Goal: Task Accomplishment & Management: Complete application form

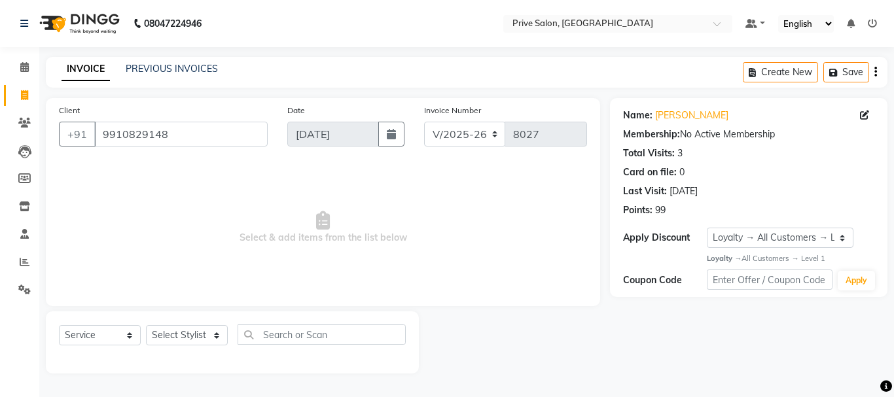
select select "136"
select select "service"
select select "1: Object"
select select "4235"
click at [146, 325] on select "Select Stylist amit ARJUN [PERSON_NAME] [PERSON_NAME] GOLU [PERSON_NAME] isha […" at bounding box center [187, 335] width 82 height 20
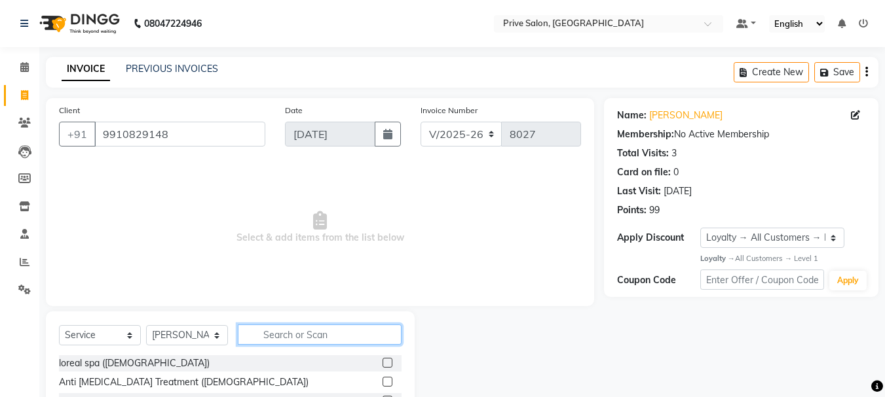
click at [317, 334] on input "text" at bounding box center [320, 335] width 164 height 20
click at [321, 335] on input "text" at bounding box center [320, 335] width 164 height 20
type input "hair cu"
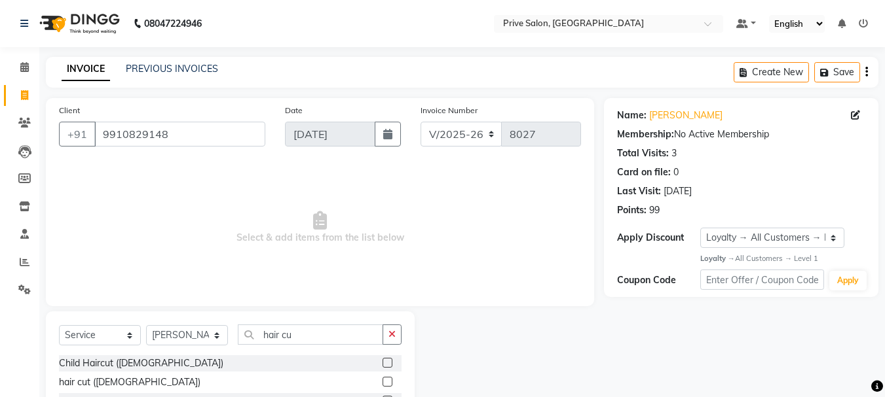
click at [384, 382] on label at bounding box center [387, 382] width 10 height 10
click at [384, 382] on input "checkbox" at bounding box center [386, 382] width 9 height 9
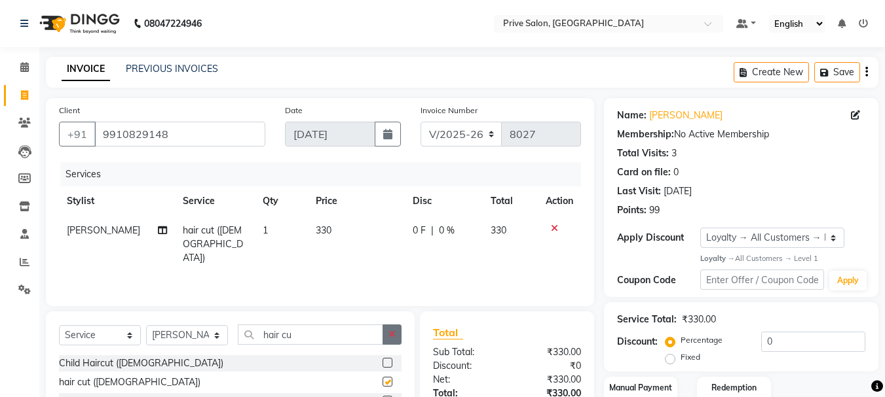
checkbox input "false"
click at [392, 338] on icon "button" at bounding box center [391, 334] width 7 height 9
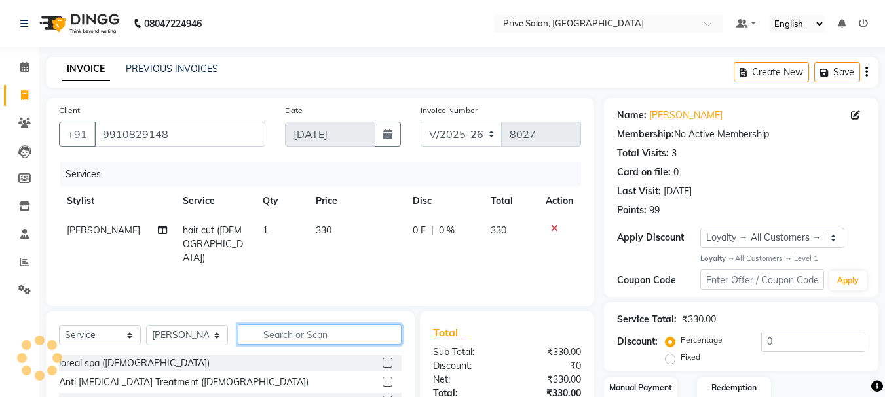
click at [365, 342] on input "text" at bounding box center [320, 335] width 164 height 20
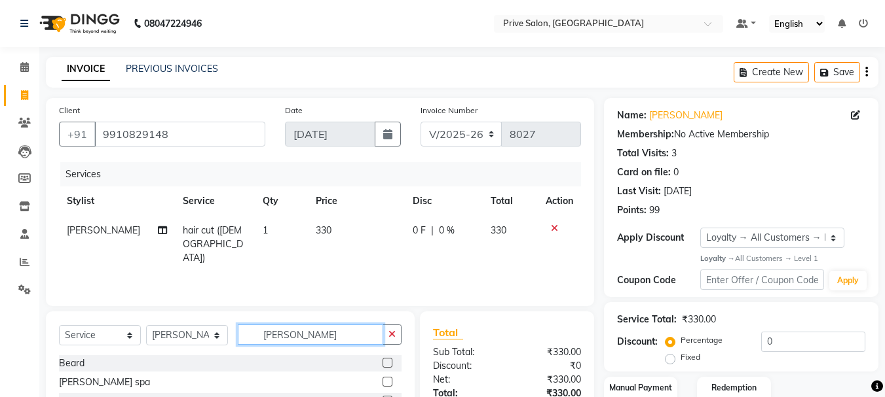
type input "[PERSON_NAME]"
click at [388, 361] on label at bounding box center [387, 363] width 10 height 10
click at [388, 361] on input "checkbox" at bounding box center [386, 363] width 9 height 9
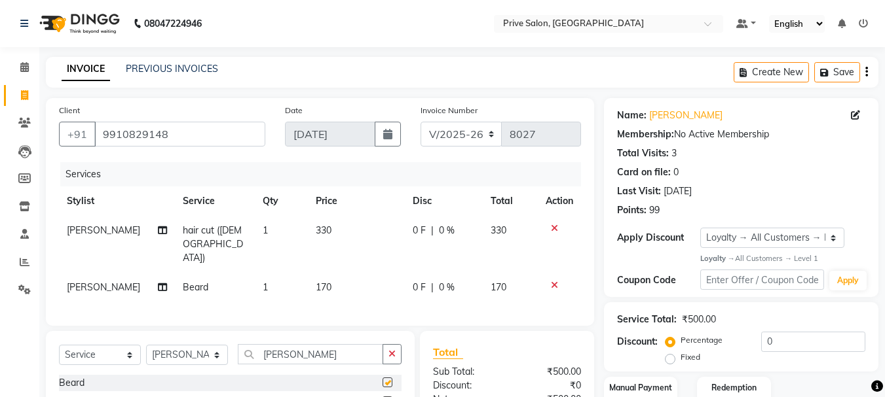
checkbox input "false"
click at [761, 344] on input "0" at bounding box center [813, 342] width 104 height 20
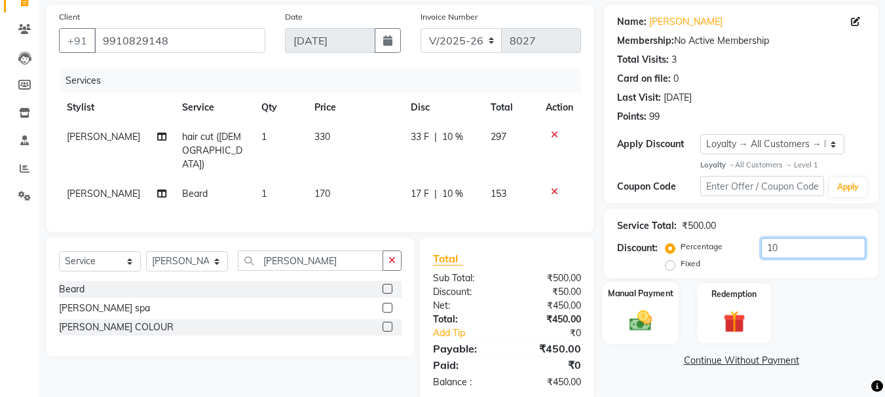
type input "10"
click at [635, 316] on img at bounding box center [640, 321] width 37 height 26
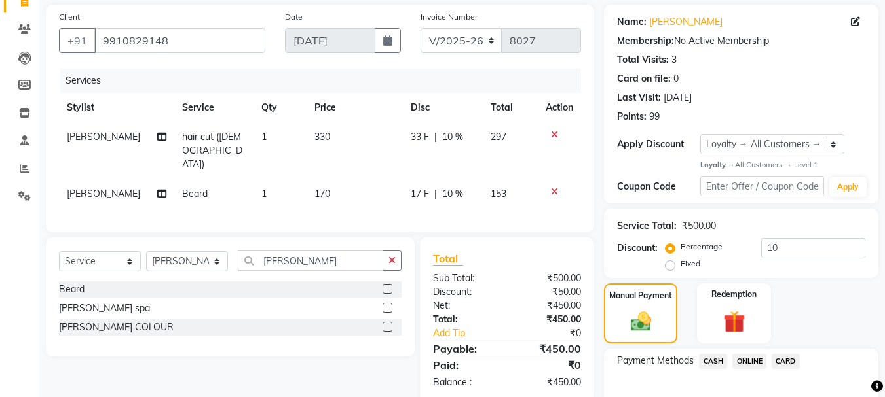
scroll to position [164, 0]
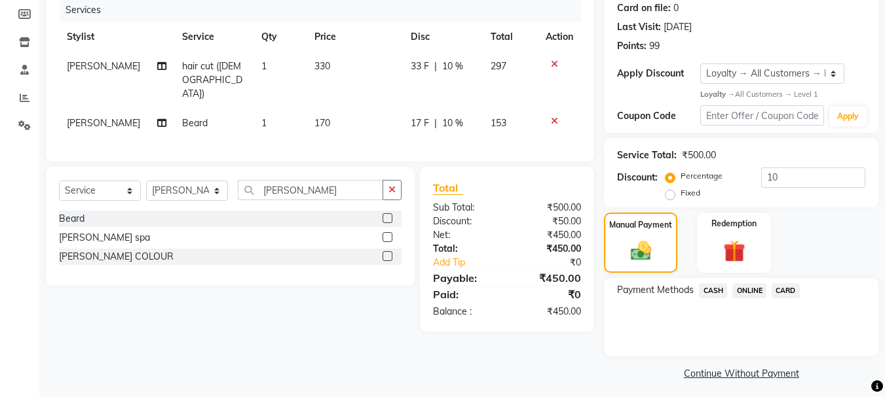
click at [714, 283] on span "CASH" at bounding box center [713, 290] width 28 height 15
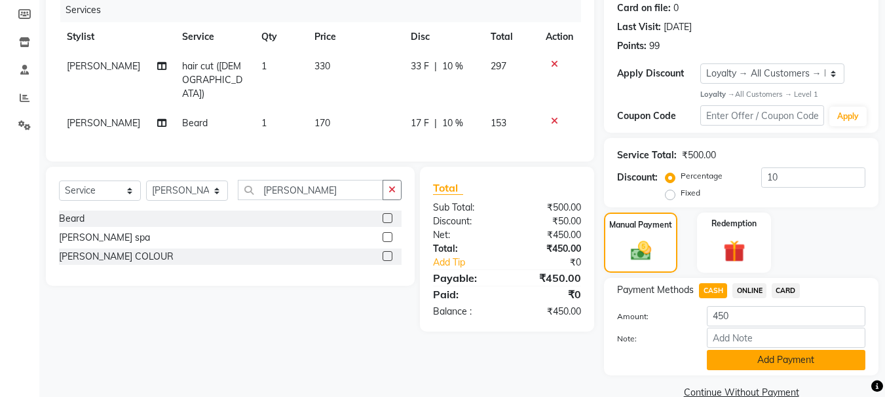
click at [812, 360] on button "Add Payment" at bounding box center [785, 360] width 158 height 20
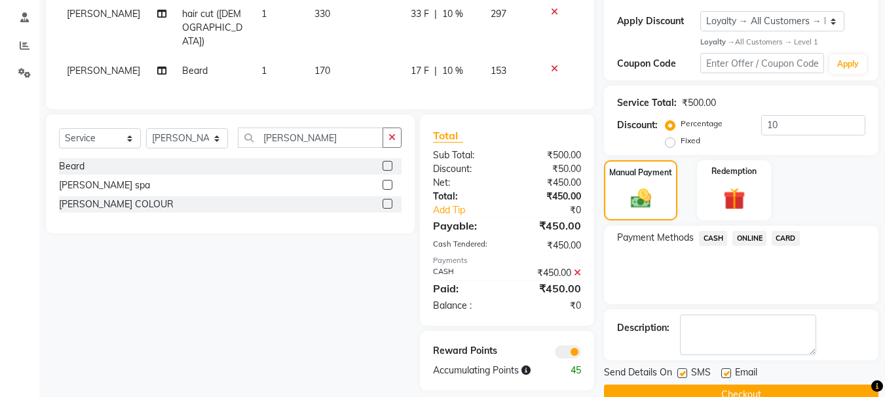
scroll to position [244, 0]
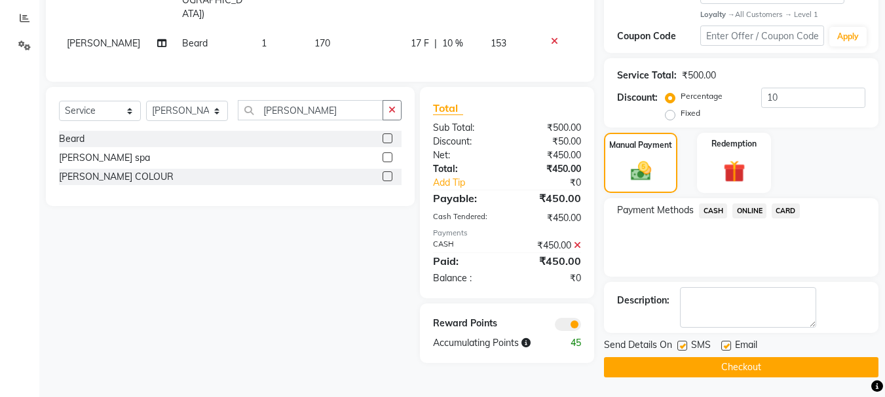
click at [568, 318] on span at bounding box center [568, 324] width 26 height 13
click at [581, 327] on input "checkbox" at bounding box center [581, 327] width 0 height 0
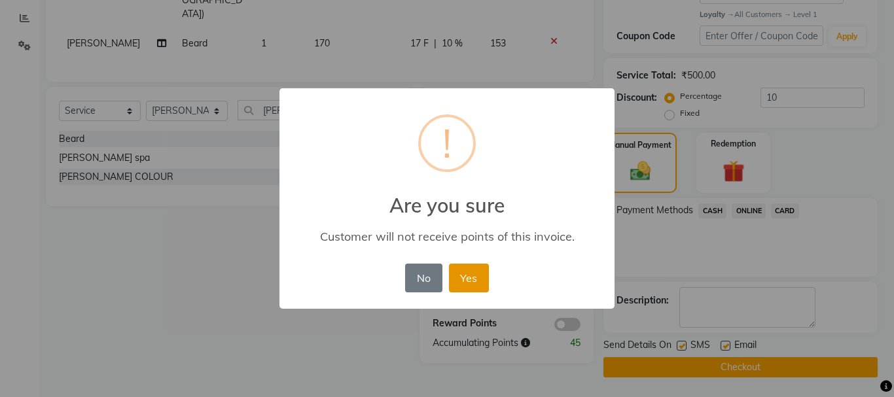
click at [481, 287] on button "Yes" at bounding box center [469, 278] width 40 height 29
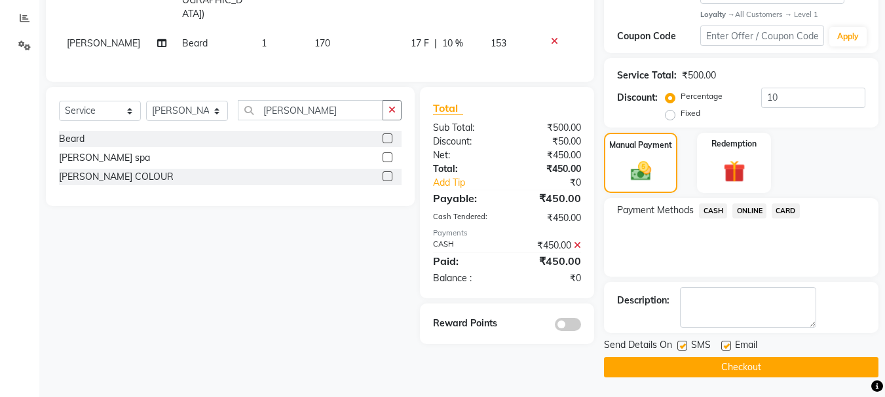
click at [704, 358] on button "Checkout" at bounding box center [741, 367] width 274 height 20
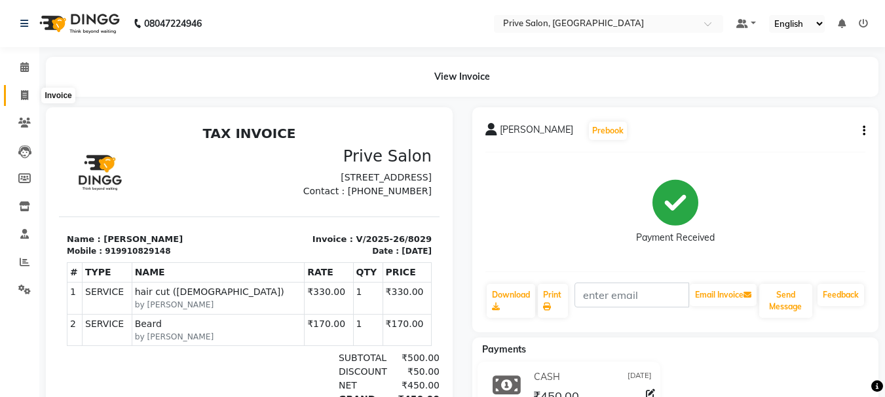
click at [29, 88] on span at bounding box center [24, 95] width 23 height 15
select select "service"
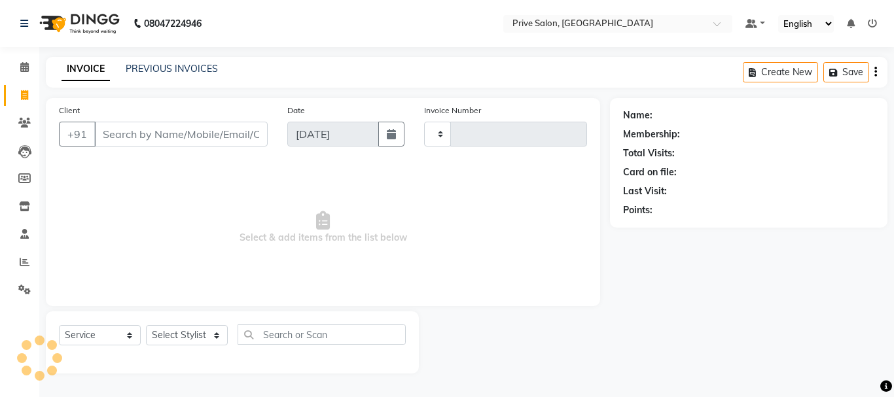
click at [113, 122] on input "Client" at bounding box center [181, 134] width 174 height 25
type input "[PERSON_NAME]"
type input "8030"
select select "136"
click at [131, 145] on input "an" at bounding box center [181, 134] width 174 height 25
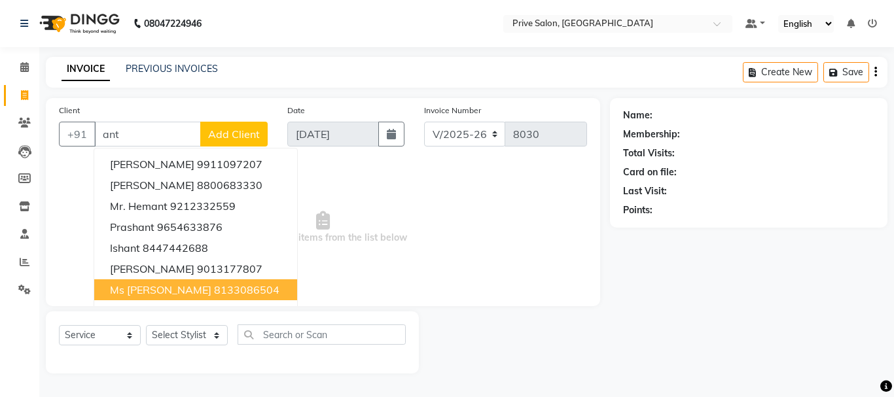
click at [214, 293] on ngb-highlight "8133086504" at bounding box center [246, 289] width 65 height 13
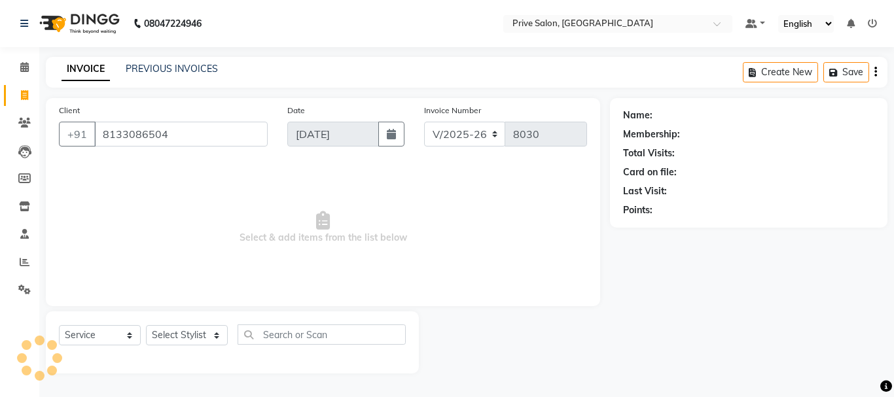
type input "8133086504"
select select "1: Object"
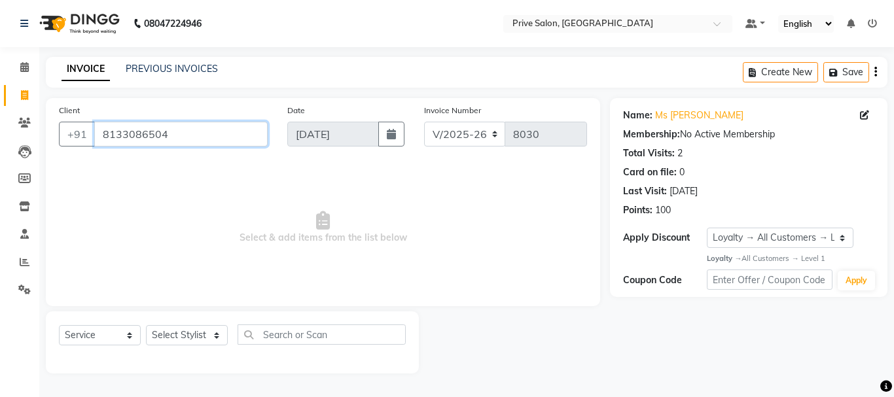
click at [202, 137] on input "8133086504" at bounding box center [181, 134] width 174 height 25
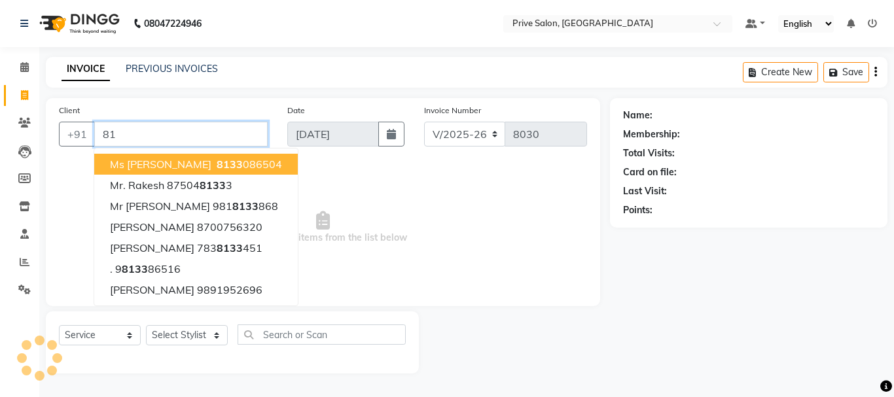
type input "8"
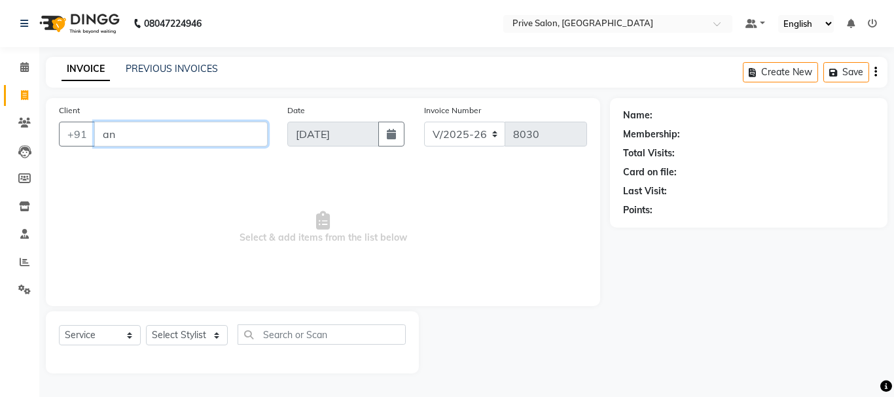
click at [171, 137] on input "an" at bounding box center [181, 134] width 174 height 25
type input "a"
type input "9811"
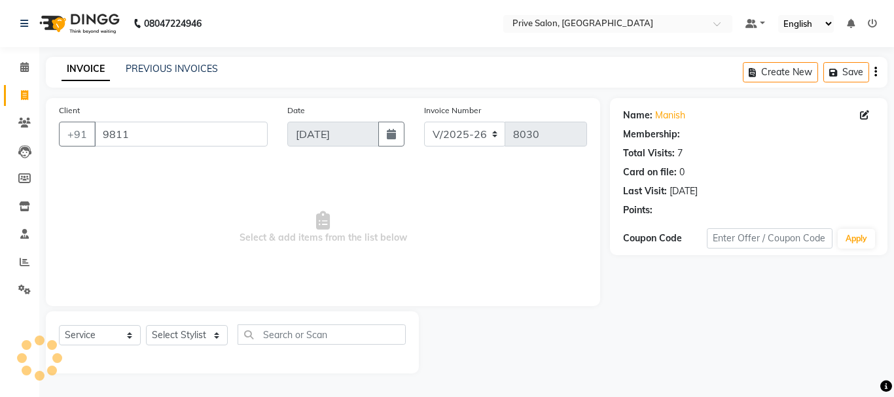
select select "1: Object"
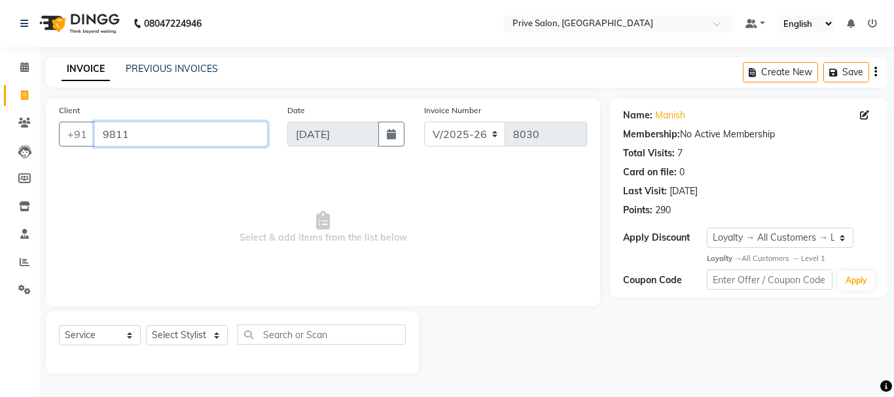
click at [171, 137] on input "9811" at bounding box center [181, 134] width 174 height 25
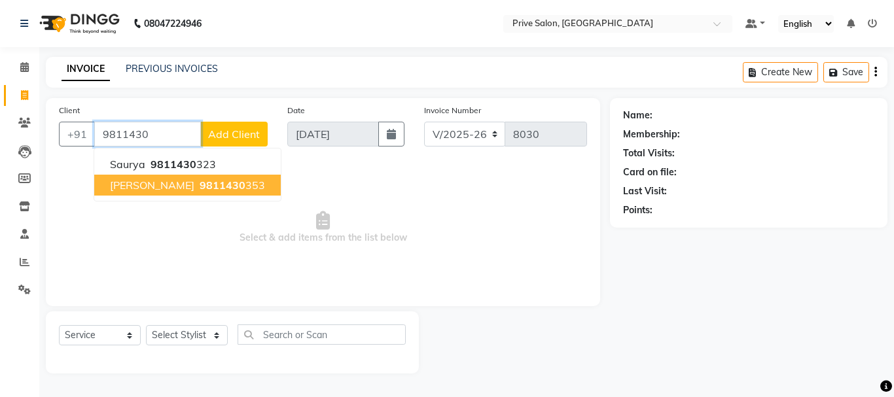
click at [200, 188] on span "9811430" at bounding box center [223, 185] width 46 height 13
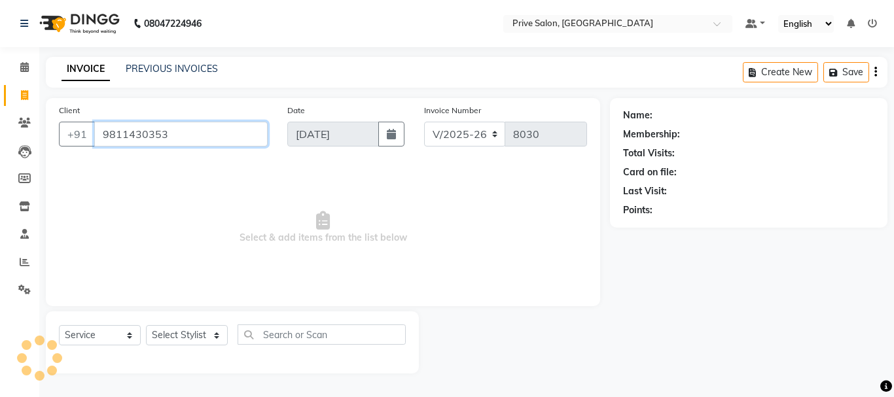
type input "9811430353"
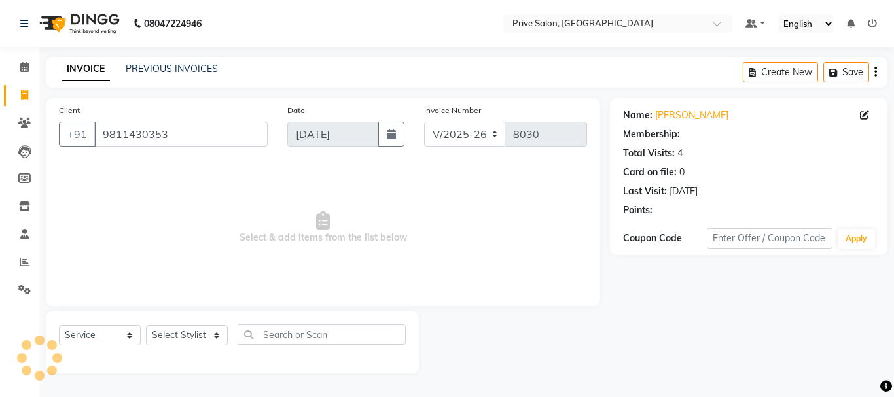
select select "1: Object"
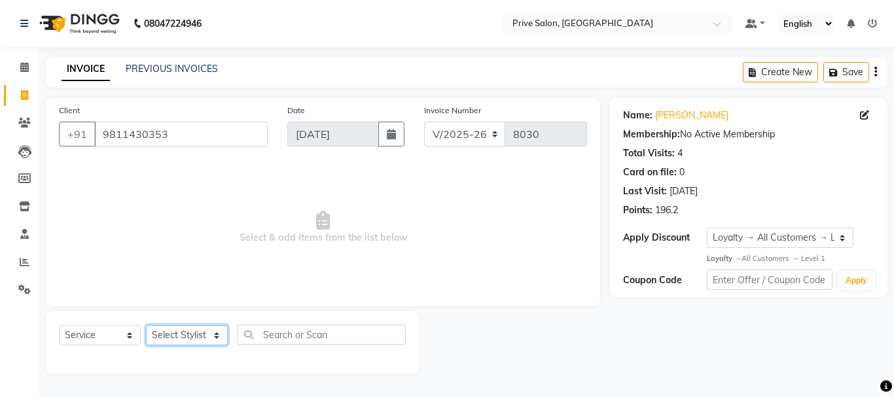
click at [186, 340] on select "Select Stylist amit ARJUN [PERSON_NAME] [PERSON_NAME] GOLU [PERSON_NAME] isha […" at bounding box center [187, 335] width 82 height 20
select select "3992"
click at [146, 325] on select "Select Stylist amit ARJUN [PERSON_NAME] [PERSON_NAME] GOLU [PERSON_NAME] isha […" at bounding box center [187, 335] width 82 height 20
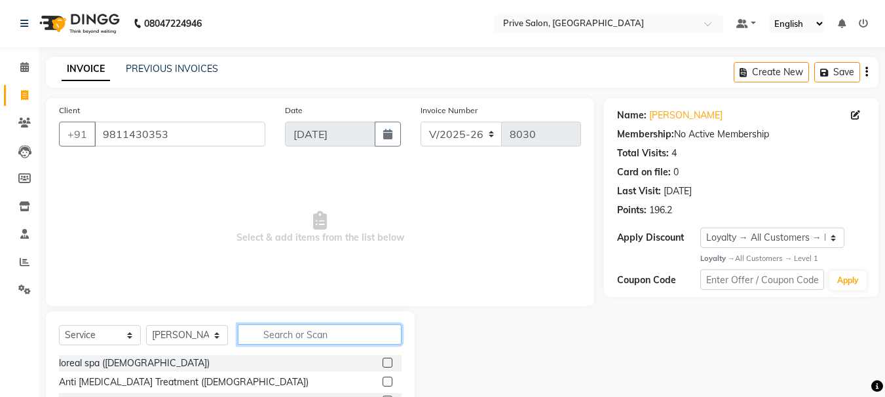
click at [266, 337] on input "text" at bounding box center [320, 335] width 164 height 20
type input "hair c"
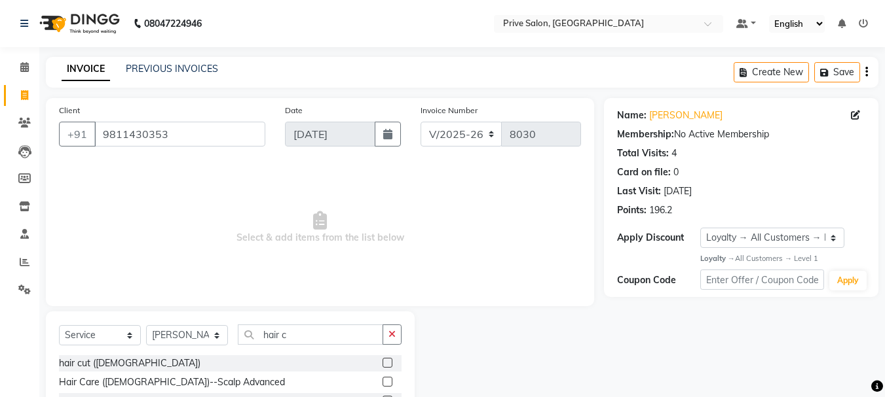
click at [387, 361] on label at bounding box center [387, 363] width 10 height 10
click at [387, 361] on input "checkbox" at bounding box center [386, 363] width 9 height 9
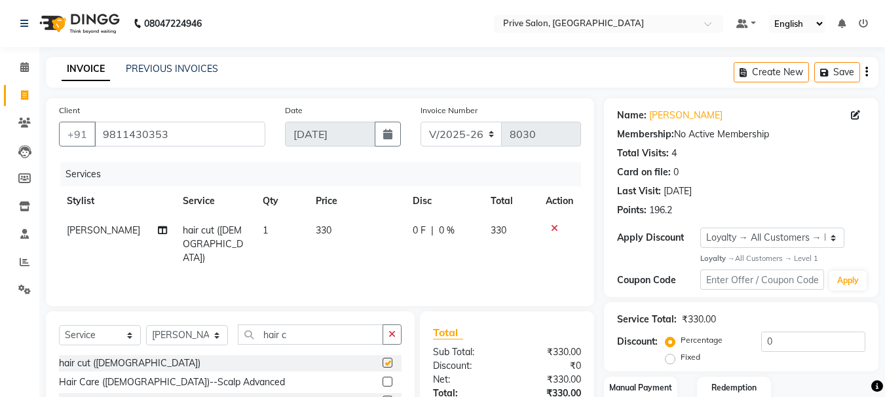
checkbox input "false"
click at [881, 348] on div "Name: [PERSON_NAME] Membership: No Active Membership Total Visits: 4 Card on fi…" at bounding box center [746, 287] width 284 height 378
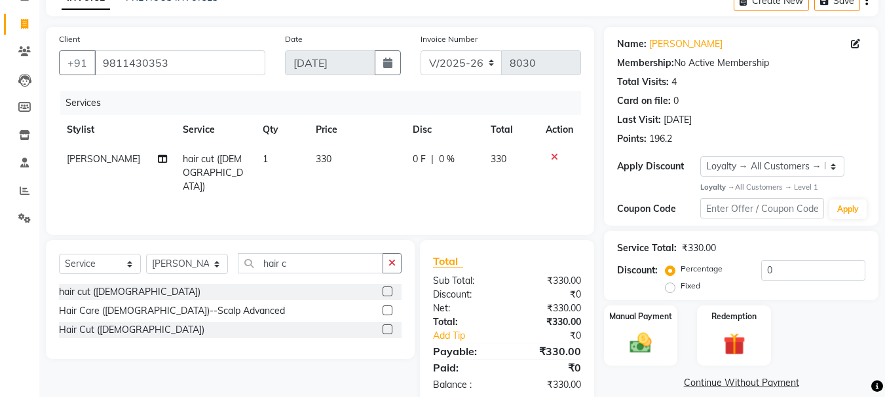
scroll to position [91, 0]
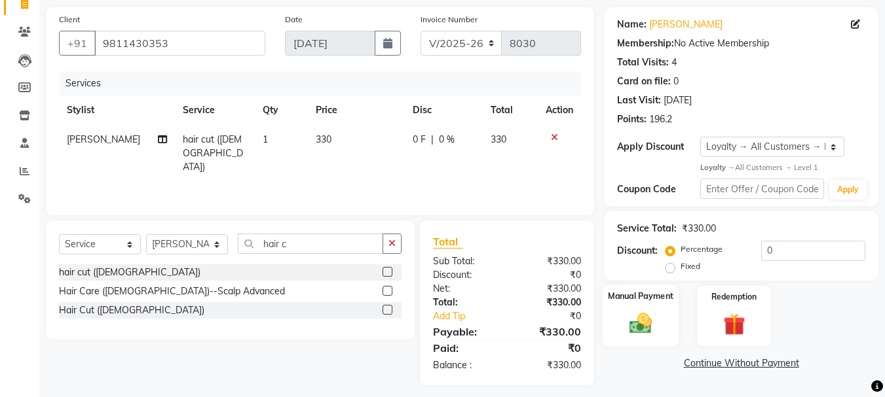
click at [661, 301] on label "Manual Payment" at bounding box center [640, 297] width 65 height 12
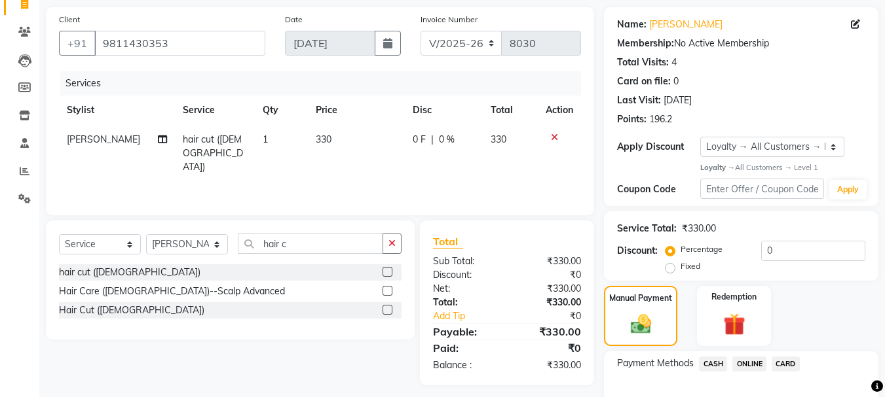
click at [747, 367] on span "ONLINE" at bounding box center [749, 364] width 34 height 15
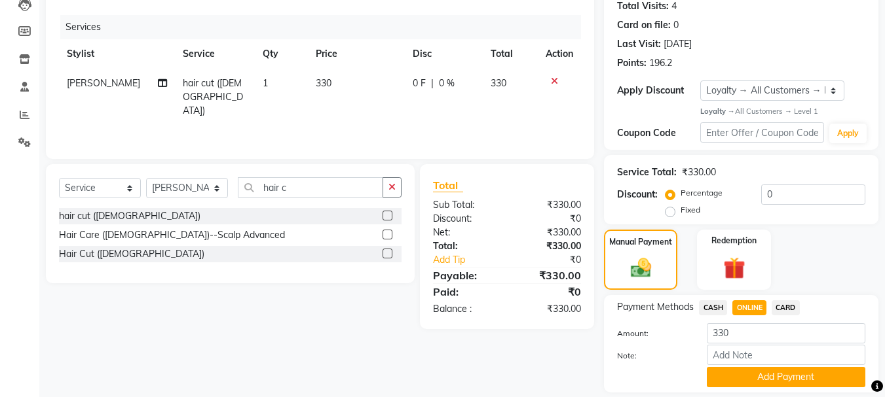
scroll to position [189, 0]
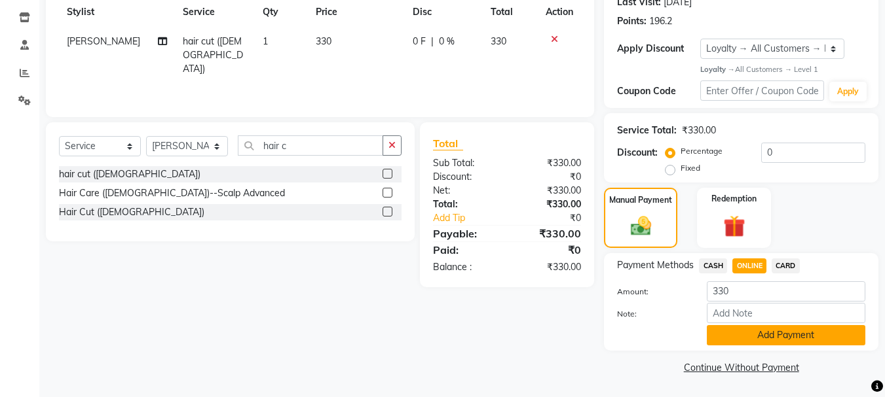
click at [806, 338] on button "Add Payment" at bounding box center [785, 335] width 158 height 20
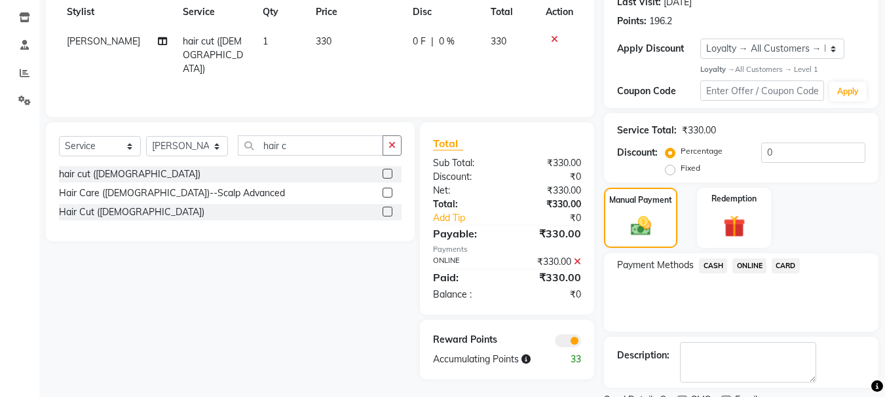
scroll to position [228, 0]
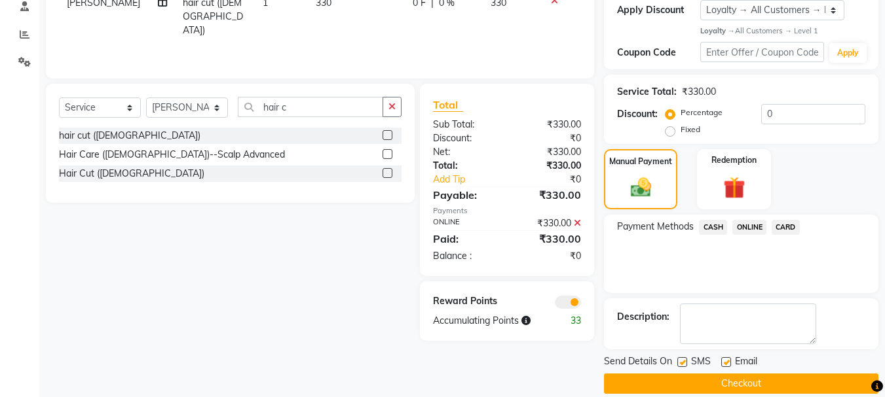
click at [749, 384] on button "Checkout" at bounding box center [741, 384] width 274 height 20
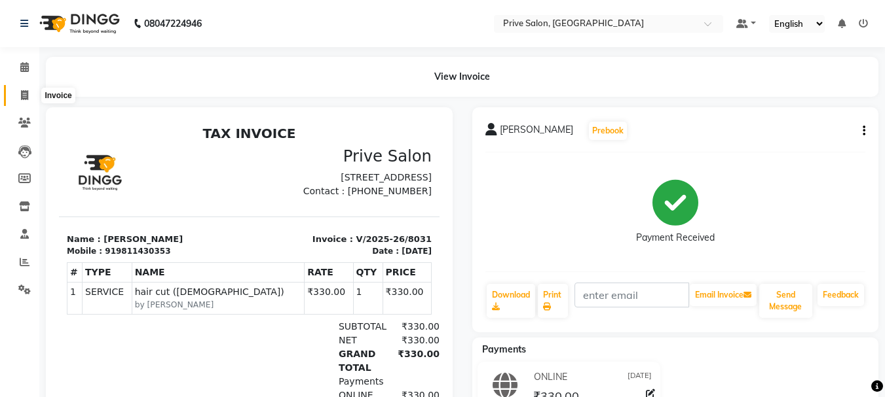
click at [20, 98] on span at bounding box center [24, 95] width 23 height 15
select select "service"
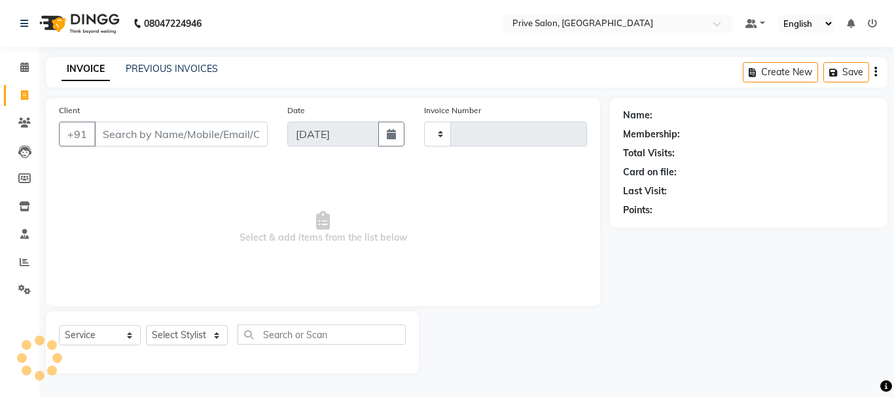
click at [132, 134] on input "Client" at bounding box center [181, 134] width 174 height 25
select select "136"
type input "8032"
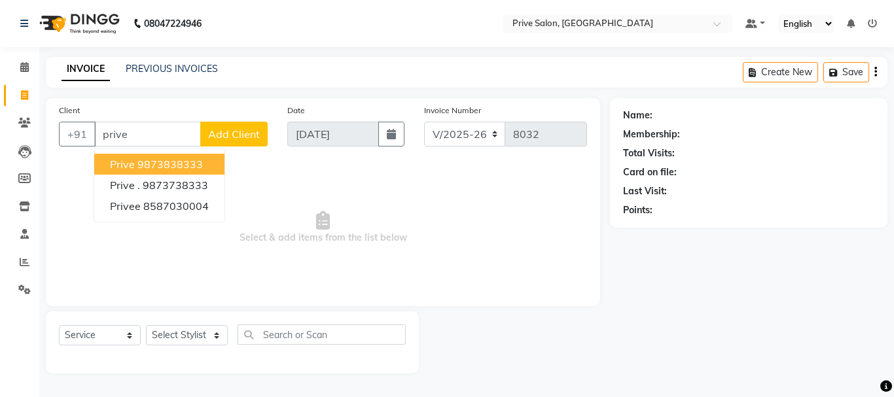
click at [174, 163] on ngb-highlight "9873838333" at bounding box center [169, 164] width 65 height 13
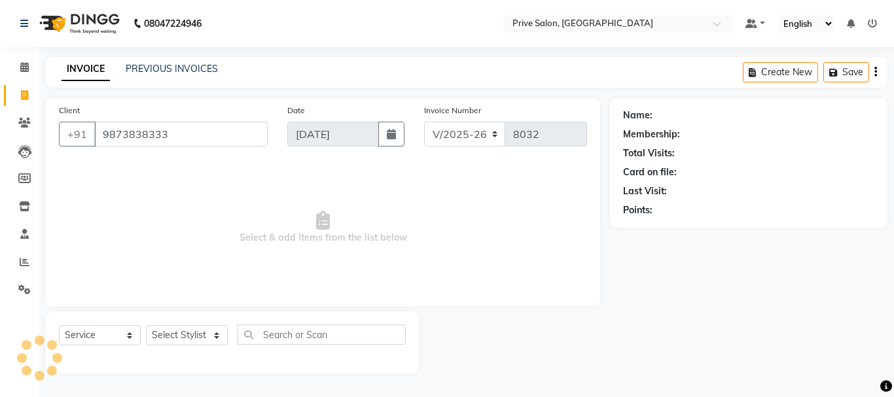
type input "9873838333"
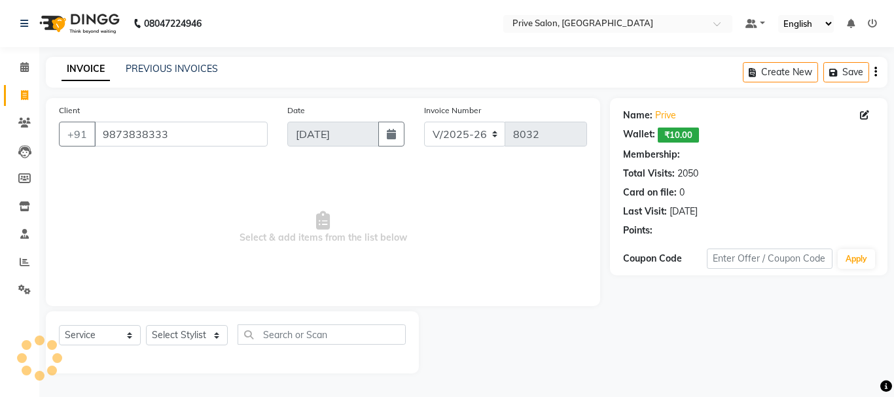
select select "1: Object"
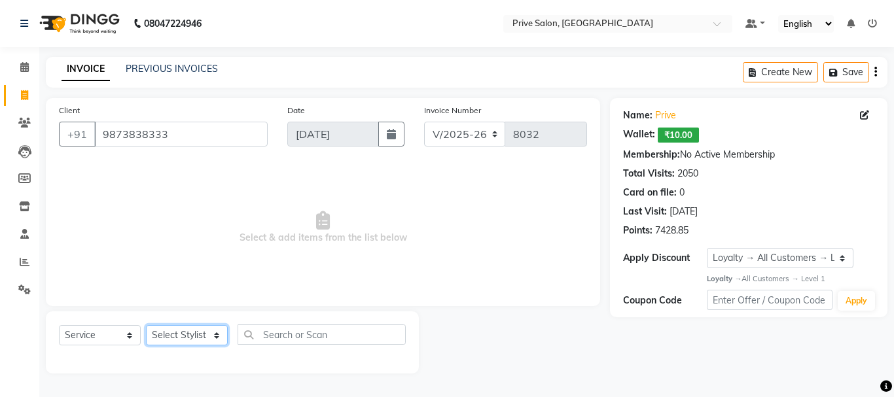
click at [185, 333] on select "Select Stylist amit ARJUN [PERSON_NAME] [PERSON_NAME] GOLU [PERSON_NAME] isha […" at bounding box center [187, 335] width 82 height 20
select select "77729"
click at [146, 325] on select "Select Stylist amit ARJUN [PERSON_NAME] [PERSON_NAME] GOLU [PERSON_NAME] isha […" at bounding box center [187, 335] width 82 height 20
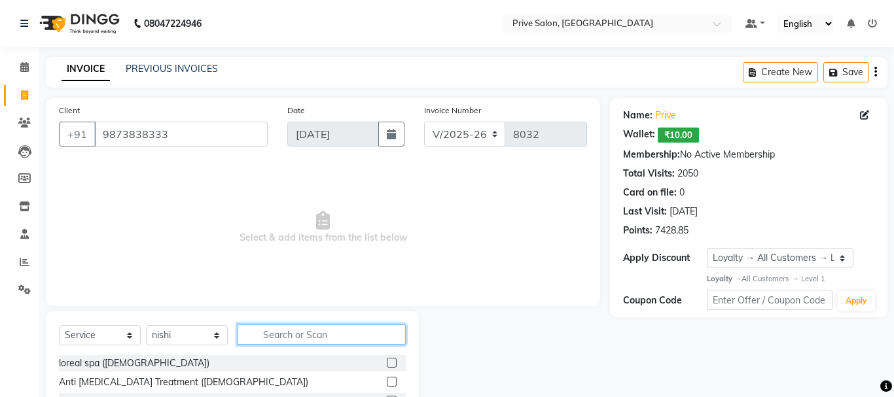
click at [301, 327] on input "text" at bounding box center [322, 335] width 168 height 20
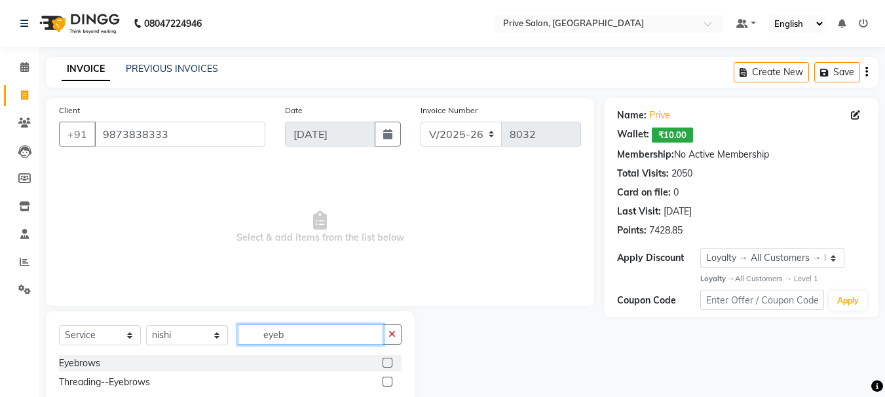
drag, startPoint x: 301, startPoint y: 327, endPoint x: 354, endPoint y: 353, distance: 58.9
click at [354, 353] on div "Select Service Product Membership Package Voucher Prepaid Gift Card Select Styl…" at bounding box center [230, 340] width 342 height 31
type input "eyeb"
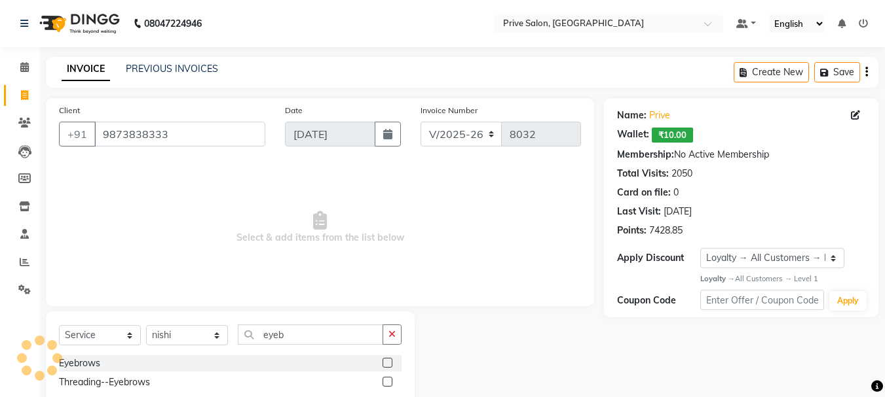
click at [388, 364] on label at bounding box center [387, 363] width 10 height 10
click at [388, 364] on input "checkbox" at bounding box center [386, 363] width 9 height 9
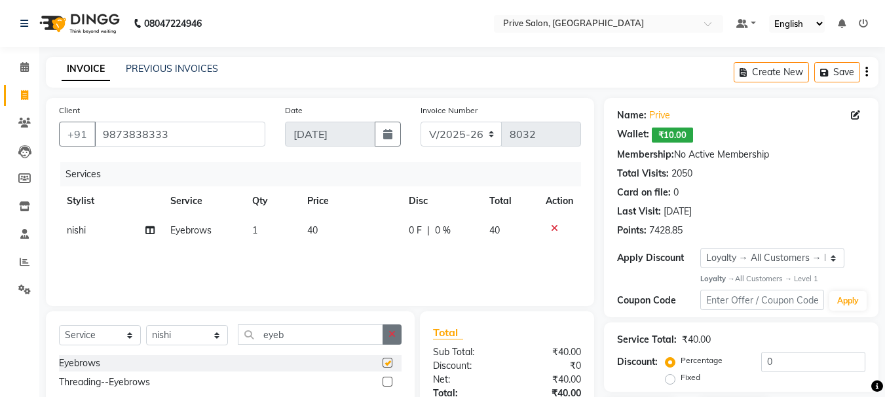
checkbox input "false"
click at [391, 338] on icon "button" at bounding box center [391, 334] width 7 height 9
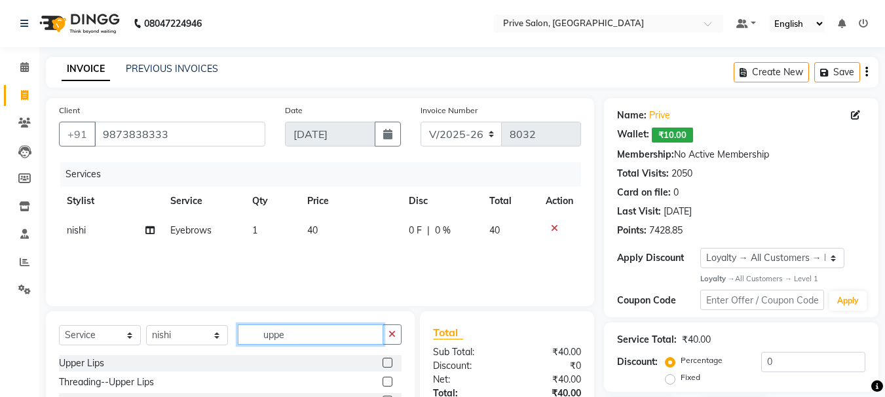
type input "uppe"
click at [388, 364] on label at bounding box center [387, 363] width 10 height 10
click at [388, 364] on input "checkbox" at bounding box center [386, 363] width 9 height 9
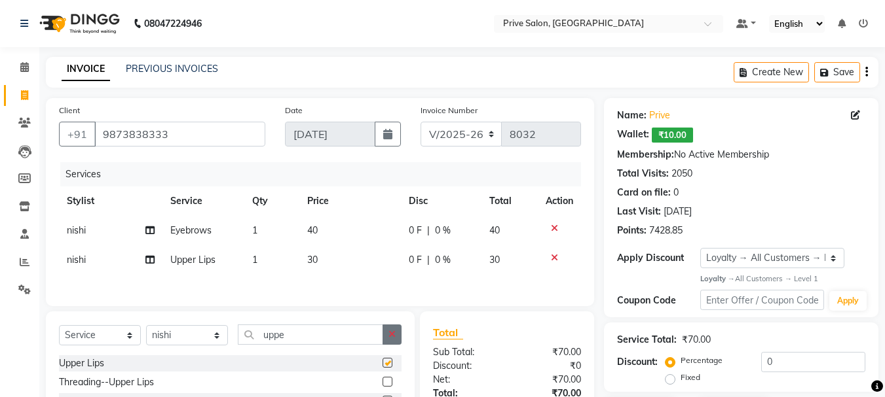
checkbox input "false"
click at [393, 342] on button "button" at bounding box center [391, 335] width 19 height 20
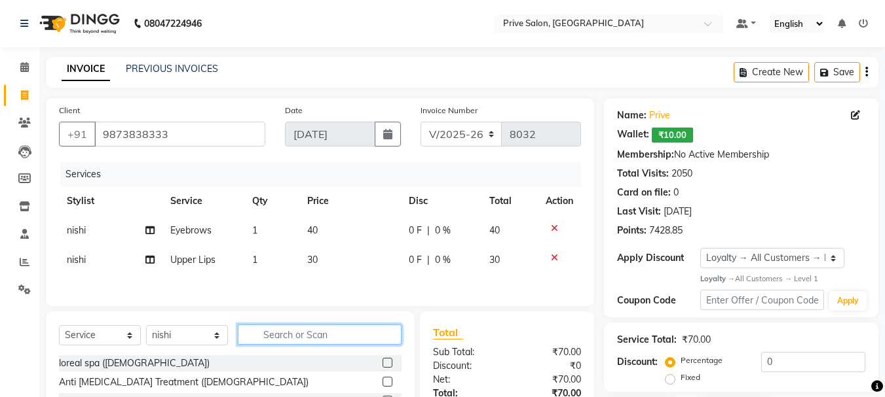
click at [373, 341] on input "text" at bounding box center [320, 335] width 164 height 20
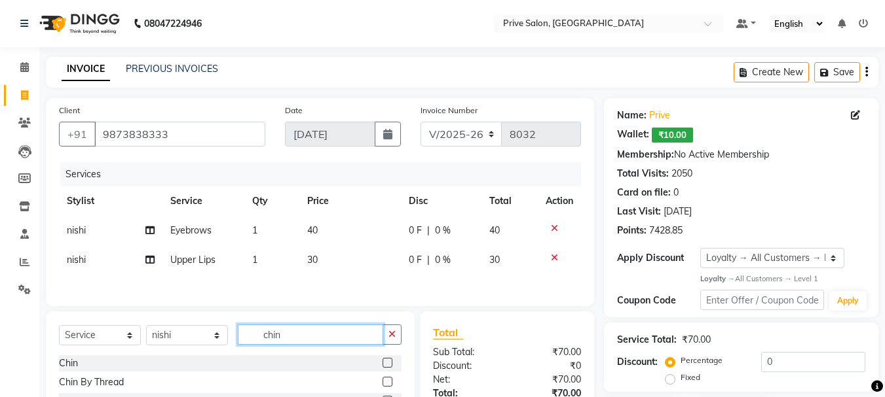
type input "chin"
click at [385, 365] on label at bounding box center [387, 363] width 10 height 10
click at [385, 365] on input "checkbox" at bounding box center [386, 363] width 9 height 9
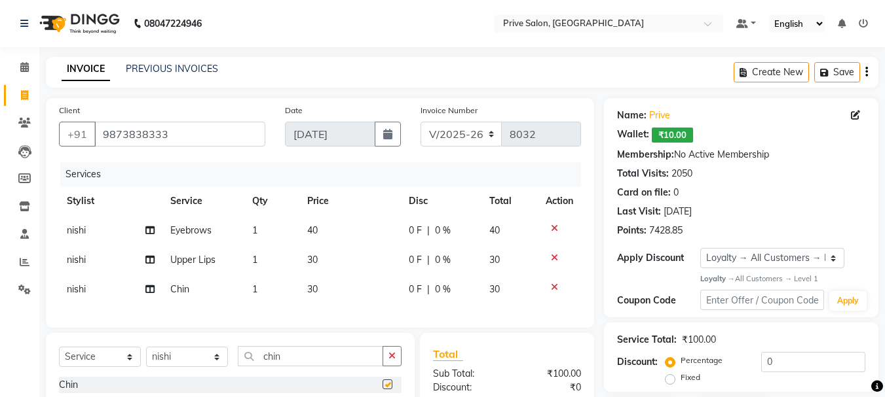
checkbox input "false"
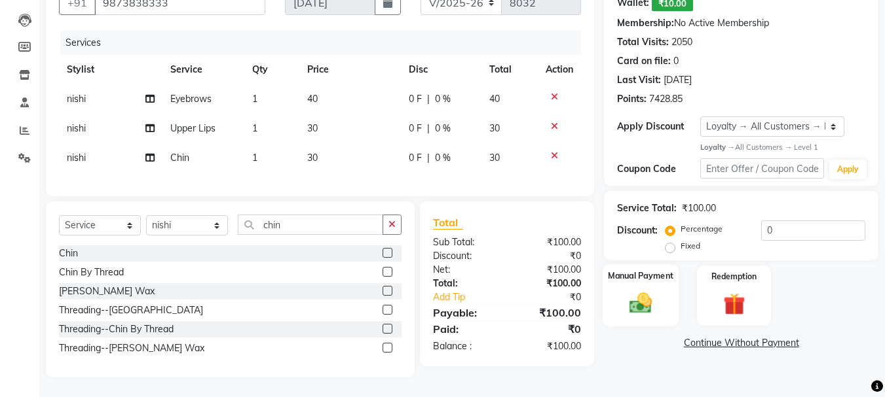
click at [660, 285] on div "Manual Payment" at bounding box center [640, 296] width 77 height 62
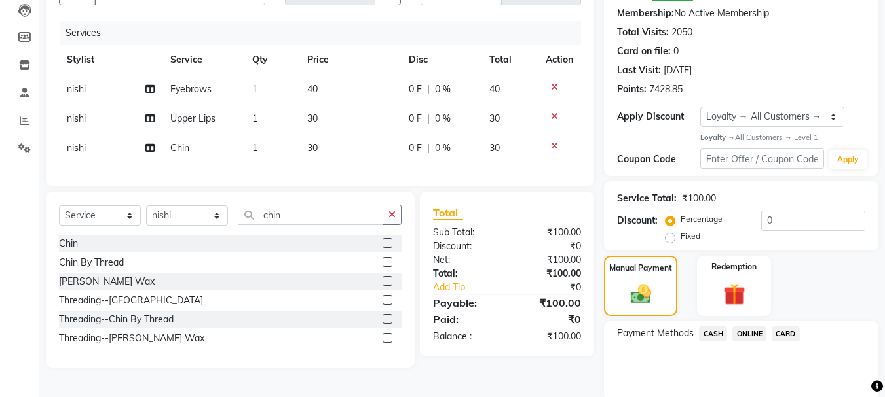
click at [711, 331] on span "CASH" at bounding box center [713, 334] width 28 height 15
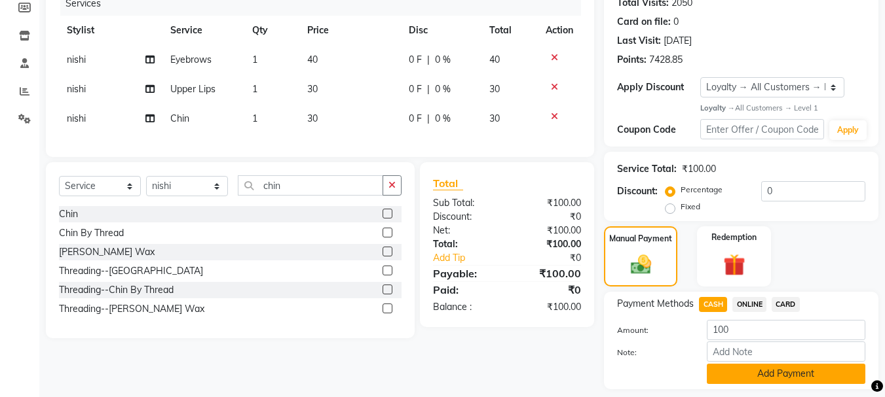
click at [807, 372] on button "Add Payment" at bounding box center [785, 374] width 158 height 20
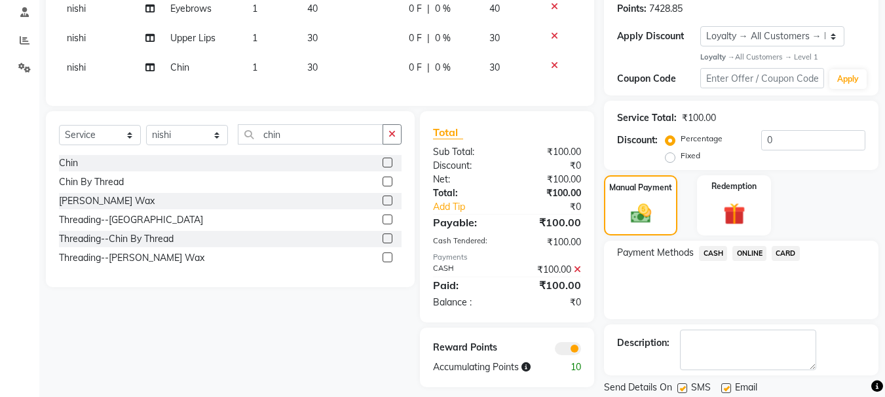
scroll to position [265, 0]
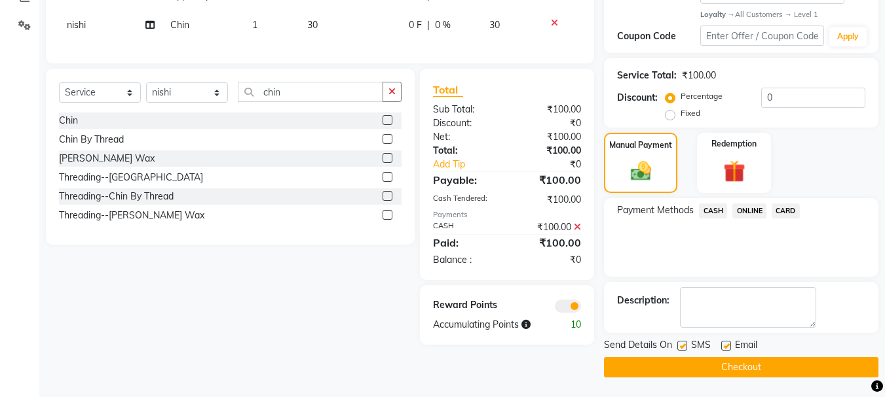
click at [807, 373] on button "Checkout" at bounding box center [741, 367] width 274 height 20
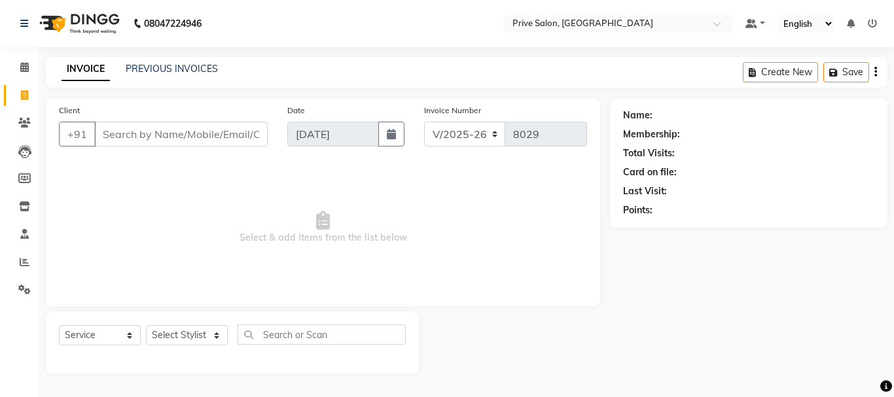
select select "136"
select select "service"
click at [109, 141] on input "Client" at bounding box center [181, 134] width 174 height 25
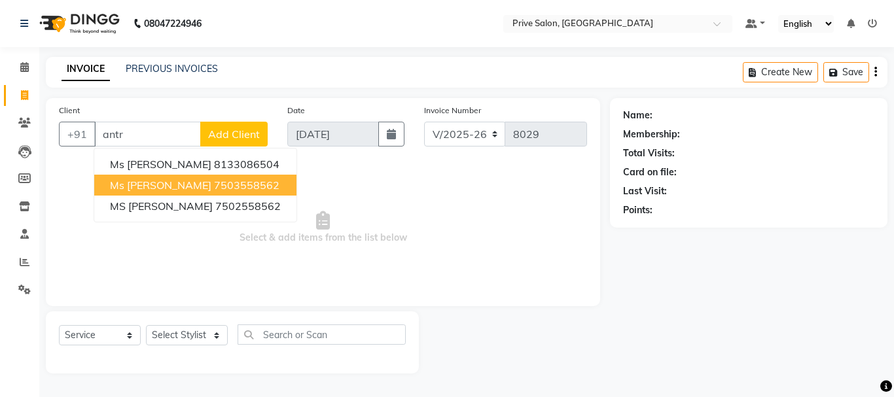
click at [214, 188] on ngb-highlight "7503558562" at bounding box center [246, 185] width 65 height 13
type input "7503558562"
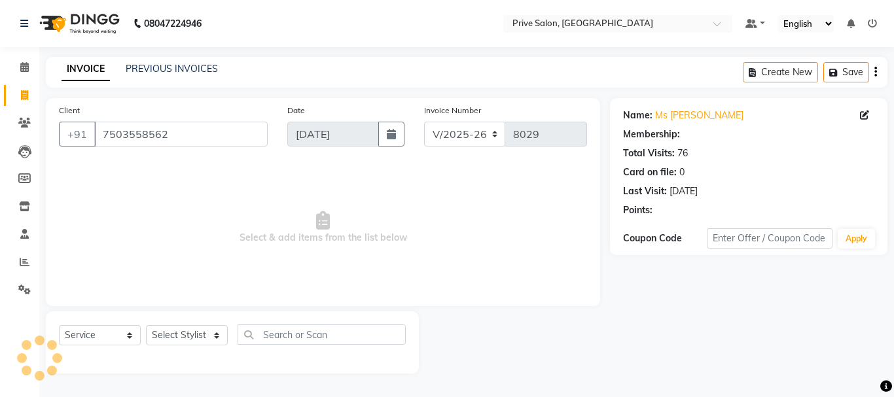
select select "1: Object"
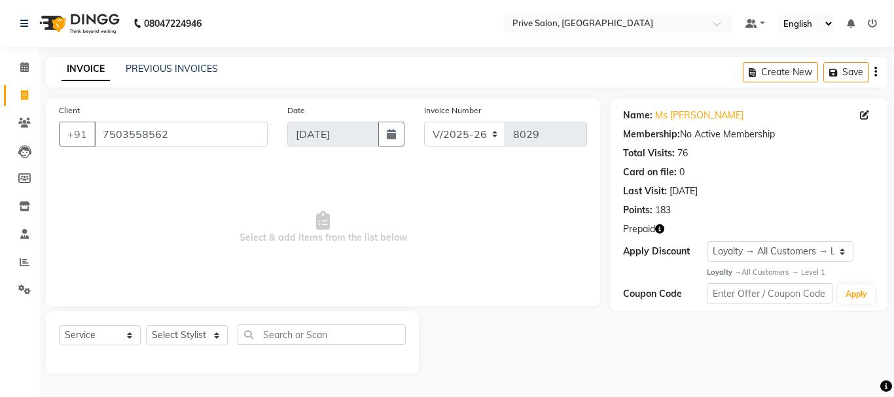
click at [659, 227] on icon "button" at bounding box center [659, 229] width 9 height 9
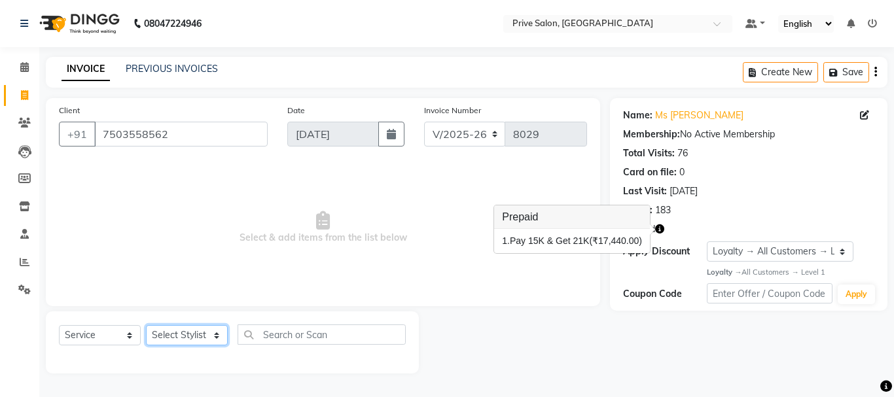
click at [183, 335] on select "Select Stylist amit ARJUN [PERSON_NAME] [PERSON_NAME] GOLU [PERSON_NAME] isha […" at bounding box center [187, 335] width 82 height 20
select select "77729"
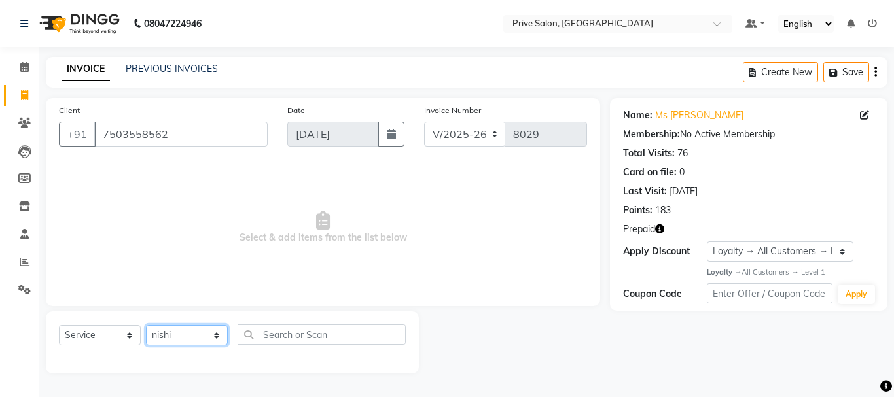
click at [146, 325] on select "Select Stylist amit ARJUN [PERSON_NAME] [PERSON_NAME] GOLU [PERSON_NAME] isha […" at bounding box center [187, 335] width 82 height 20
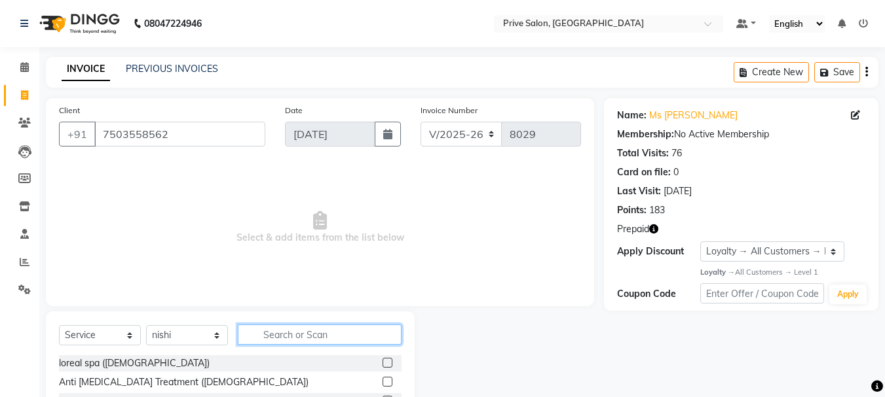
click at [286, 332] on input "text" at bounding box center [320, 335] width 164 height 20
type input "full legs"
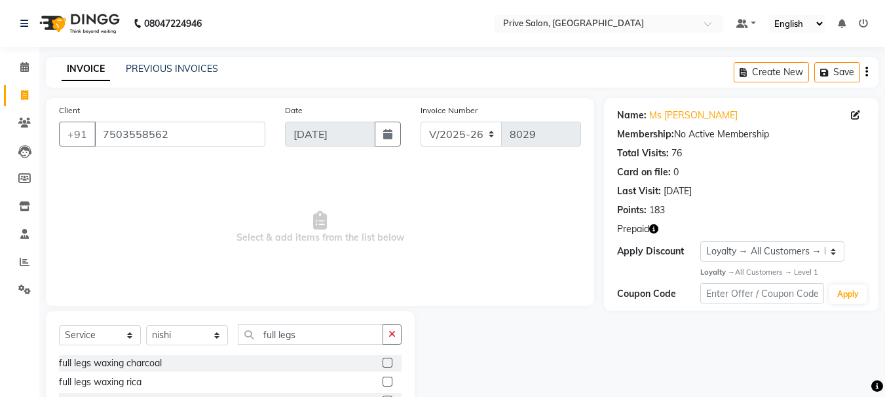
click at [388, 381] on label at bounding box center [387, 382] width 10 height 10
click at [388, 381] on input "checkbox" at bounding box center [386, 382] width 9 height 9
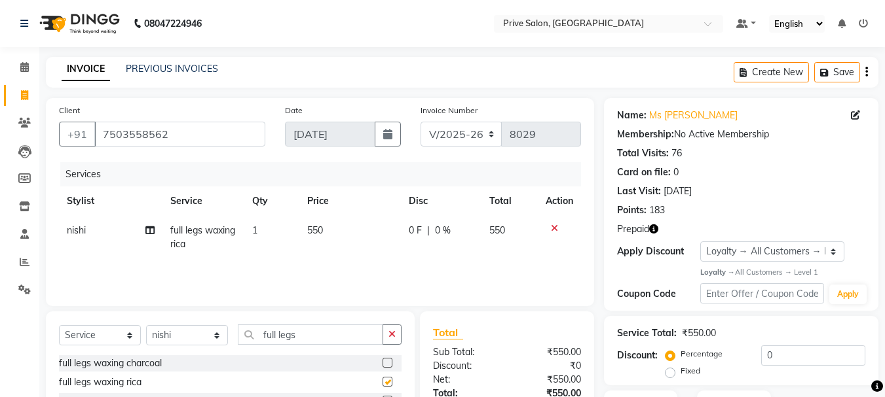
checkbox input "false"
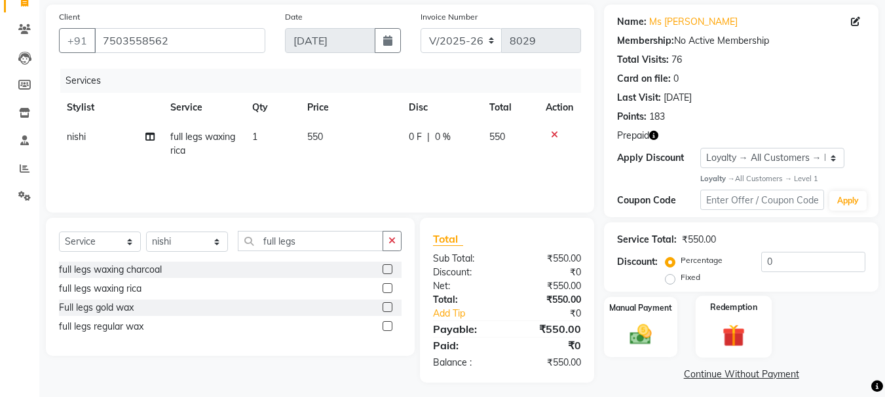
click at [724, 340] on img at bounding box center [733, 336] width 37 height 28
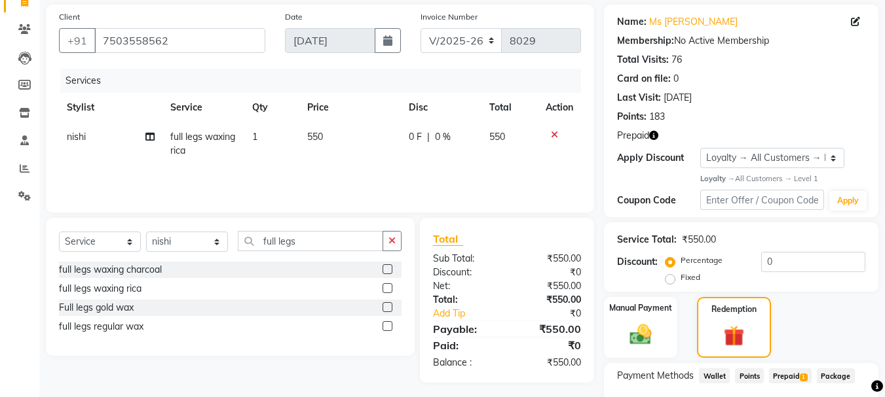
click at [790, 375] on span "Prepaid 1" at bounding box center [790, 376] width 43 height 15
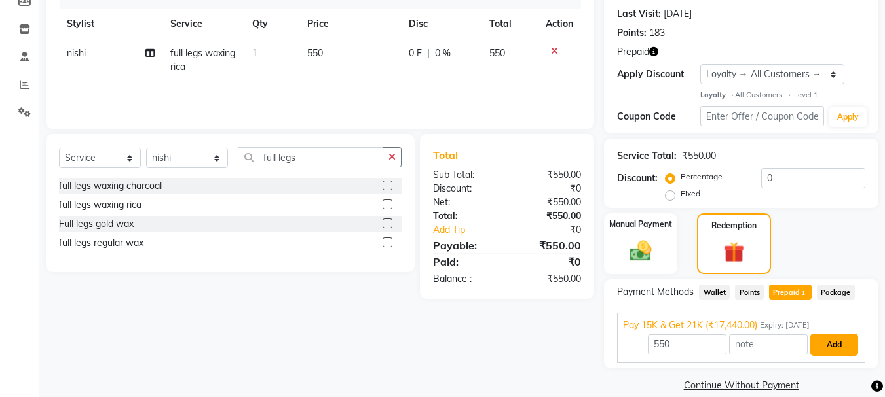
click at [822, 352] on button "Add" at bounding box center [834, 345] width 48 height 22
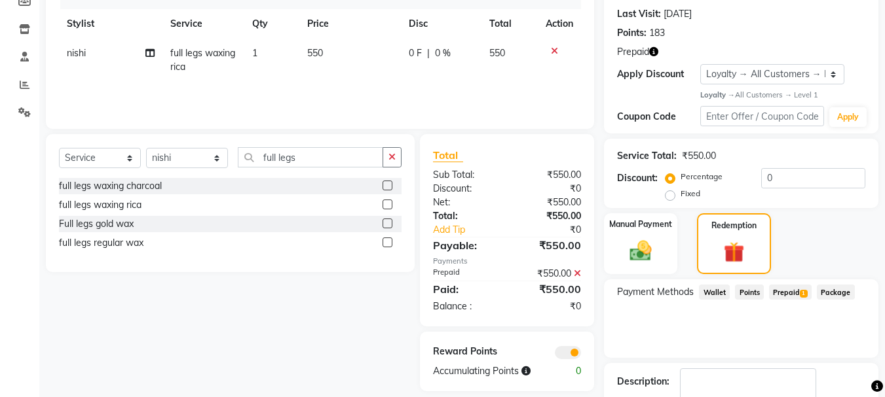
scroll to position [259, 0]
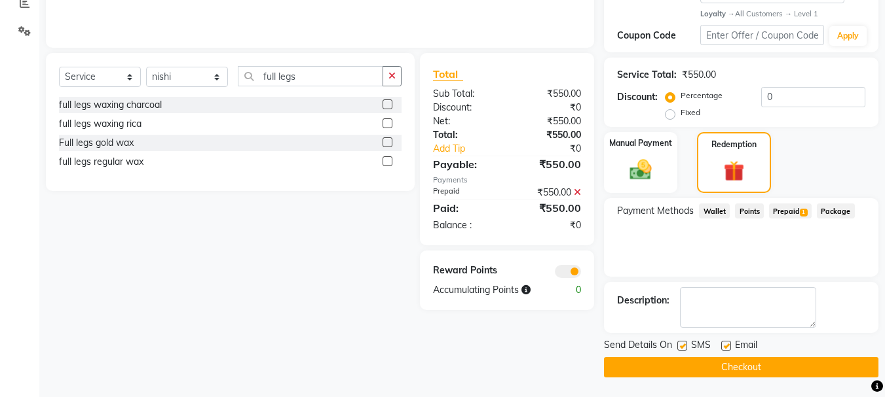
click at [743, 375] on button "Checkout" at bounding box center [741, 367] width 274 height 20
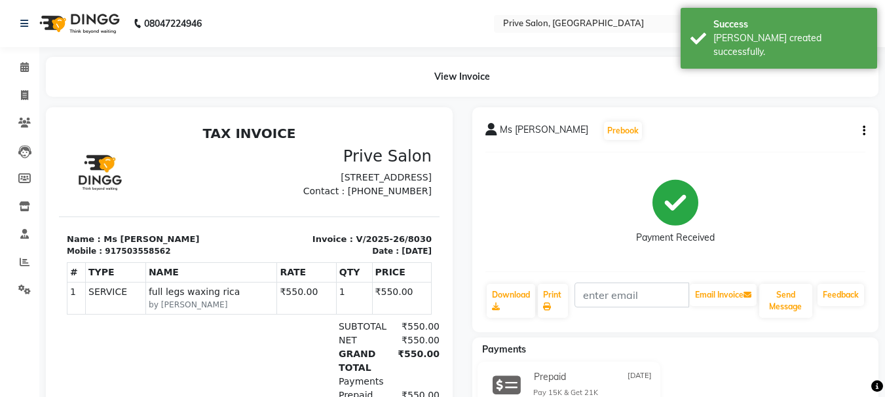
click at [743, 375] on div "Prepaid 04-09-2025 Pay 15K & Get 21K ₹550.00 Added on 04-09-2025" at bounding box center [675, 398] width 426 height 73
